Goal: Transaction & Acquisition: Purchase product/service

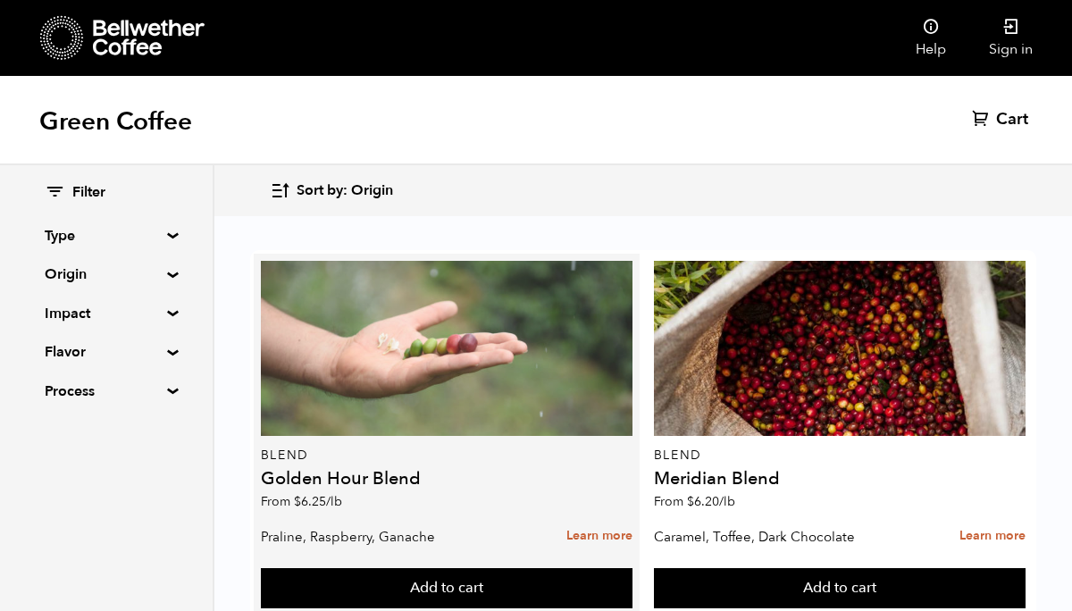
click at [431, 335] on div at bounding box center [447, 348] width 372 height 175
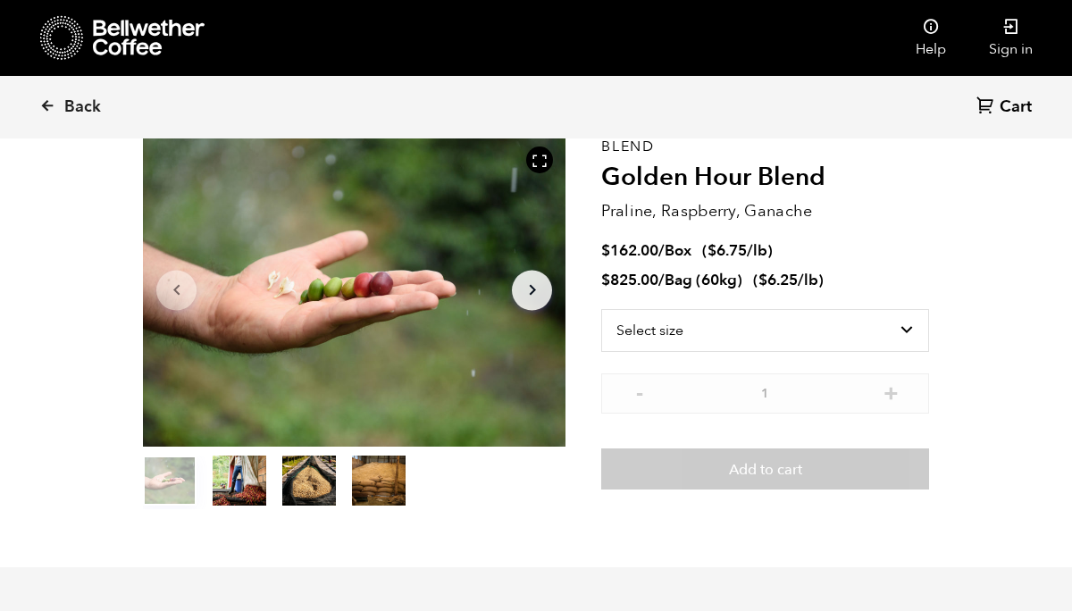
scroll to position [101, 0]
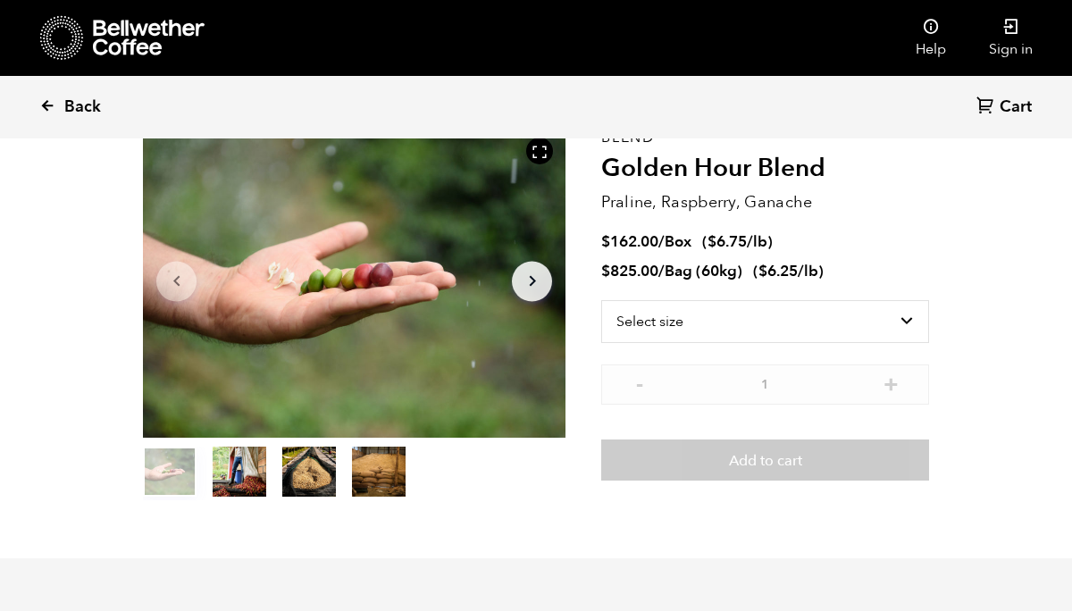
click at [72, 109] on span "Back" at bounding box center [82, 106] width 37 height 21
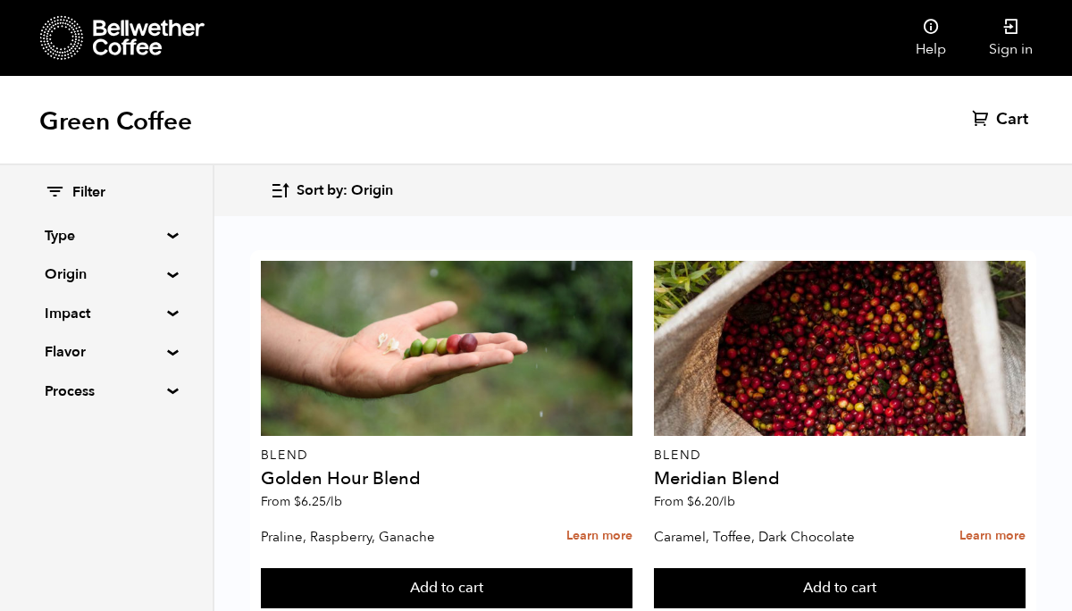
click at [94, 308] on summary "Impact" at bounding box center [106, 313] width 123 height 21
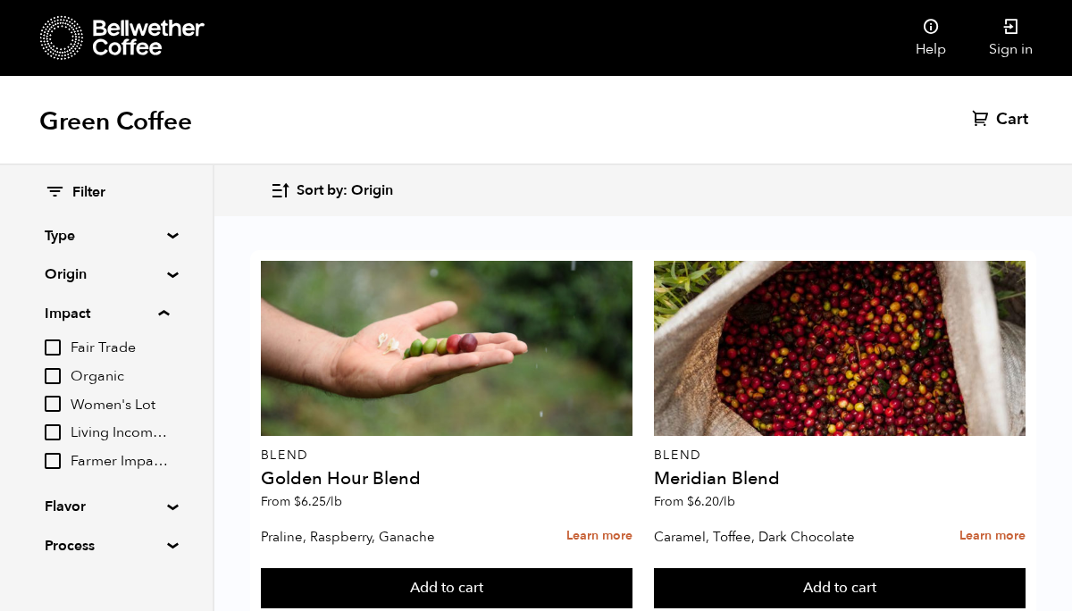
click at [84, 463] on span "Farmer Impact Fund" at bounding box center [120, 462] width 98 height 20
click at [0, 0] on input "Farmer Impact Fund" at bounding box center [0, 0] width 0 height 0
checkbox input "true"
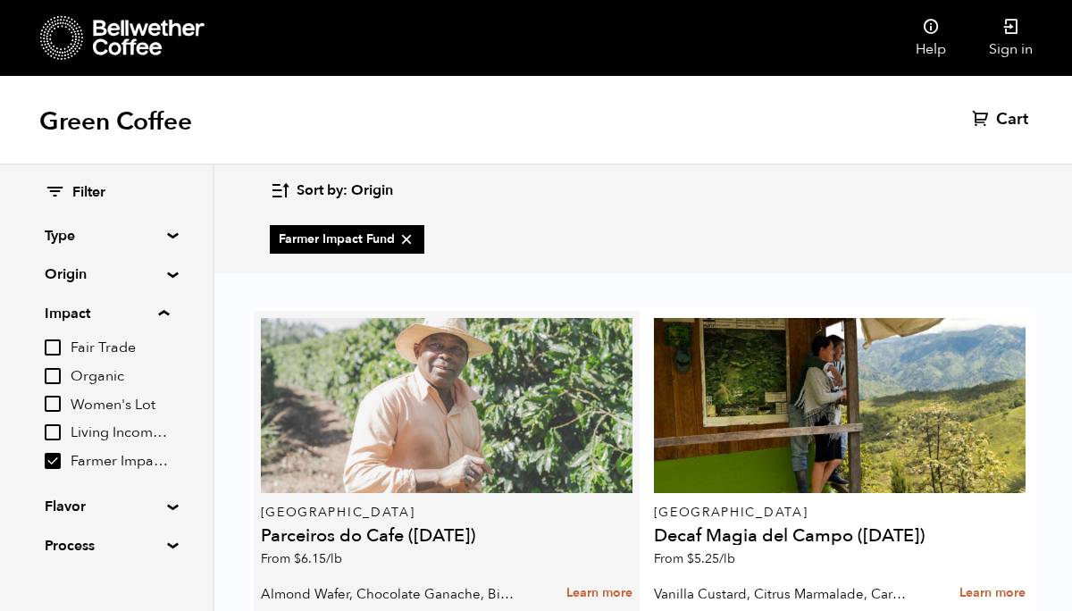
scroll to position [392, 0]
